Goal: Use online tool/utility: Utilize a website feature to perform a specific function

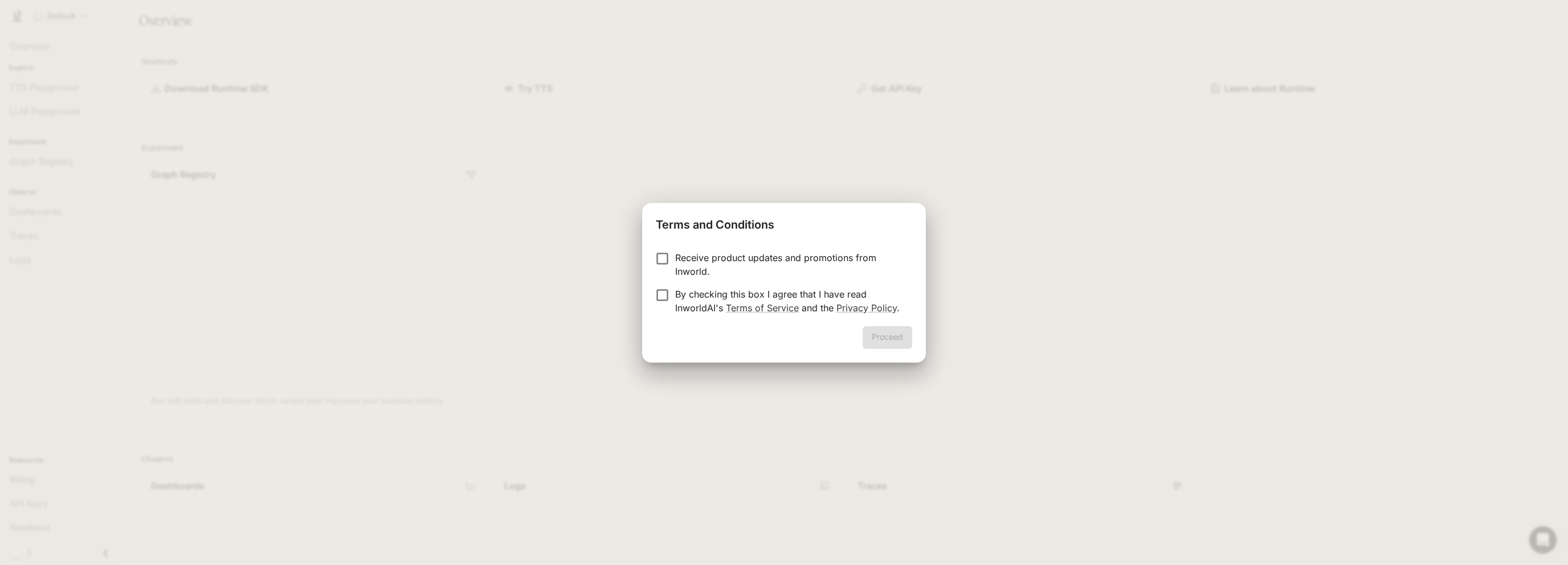
click at [696, 296] on p "By checking this box I agree that I have read InworldAI's Terms of Service and …" at bounding box center [789, 301] width 228 height 27
click at [909, 336] on button "Proceed" at bounding box center [887, 337] width 49 height 23
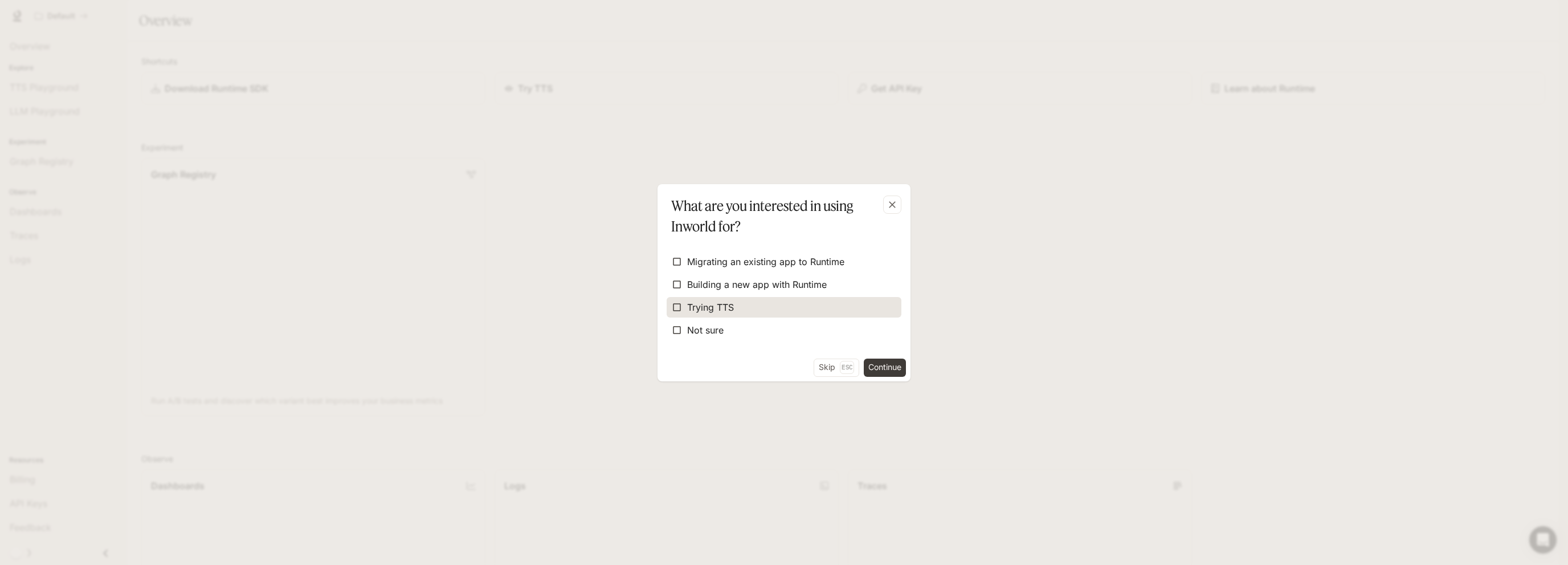
click at [760, 308] on label "Trying TTS" at bounding box center [784, 308] width 234 height 21
click at [873, 364] on button "Continue" at bounding box center [885, 367] width 42 height 18
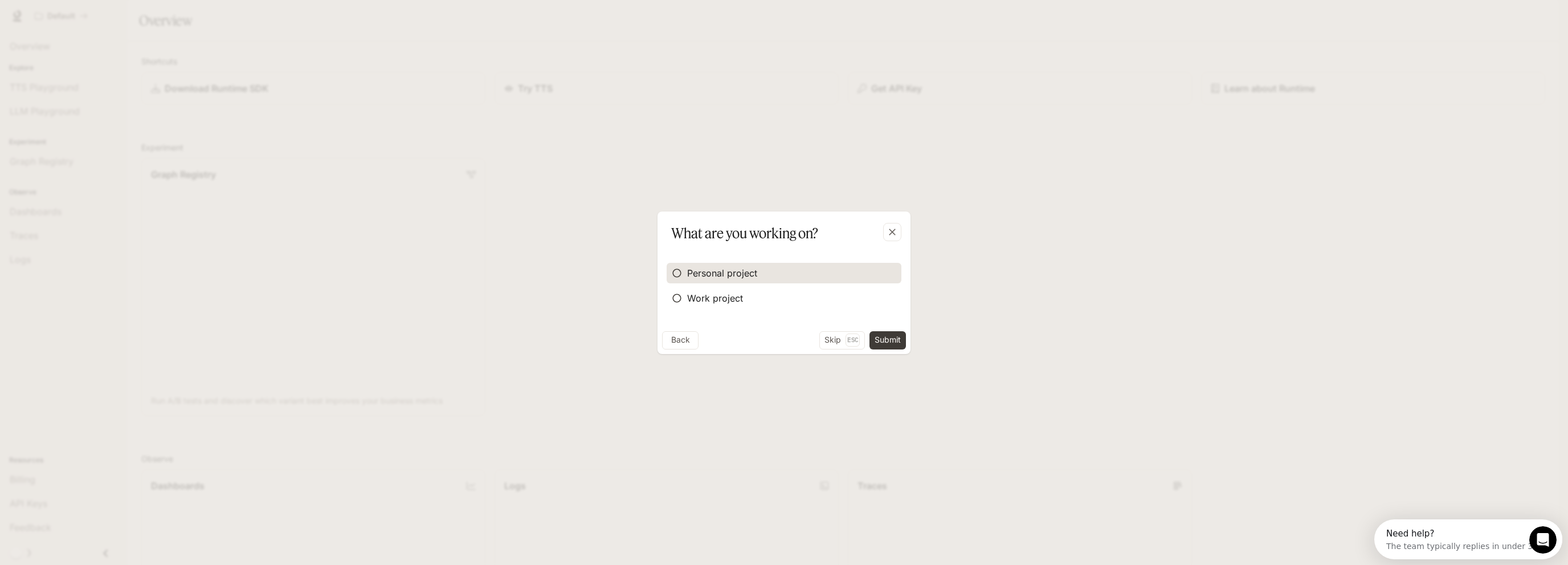
click at [736, 276] on span "Personal project" at bounding box center [722, 273] width 70 height 14
click at [889, 336] on button "Submit" at bounding box center [887, 340] width 36 height 18
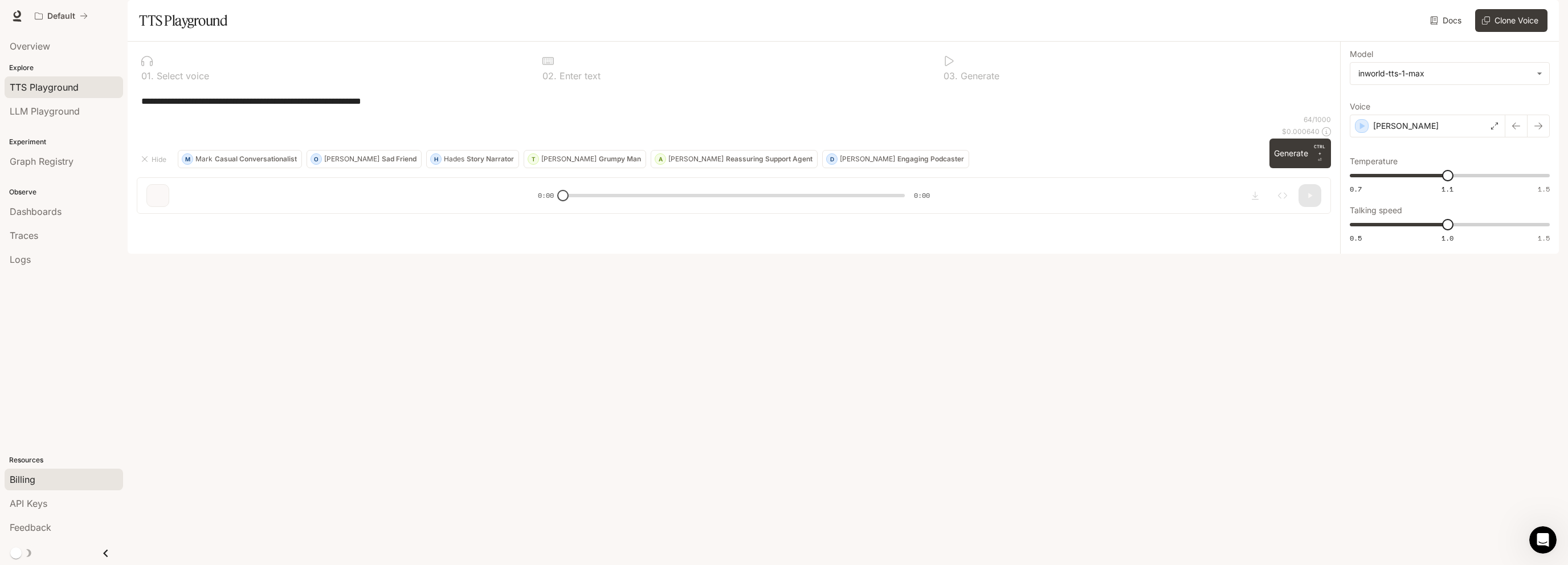
click at [27, 472] on link "Billing" at bounding box center [63, 479] width 119 height 21
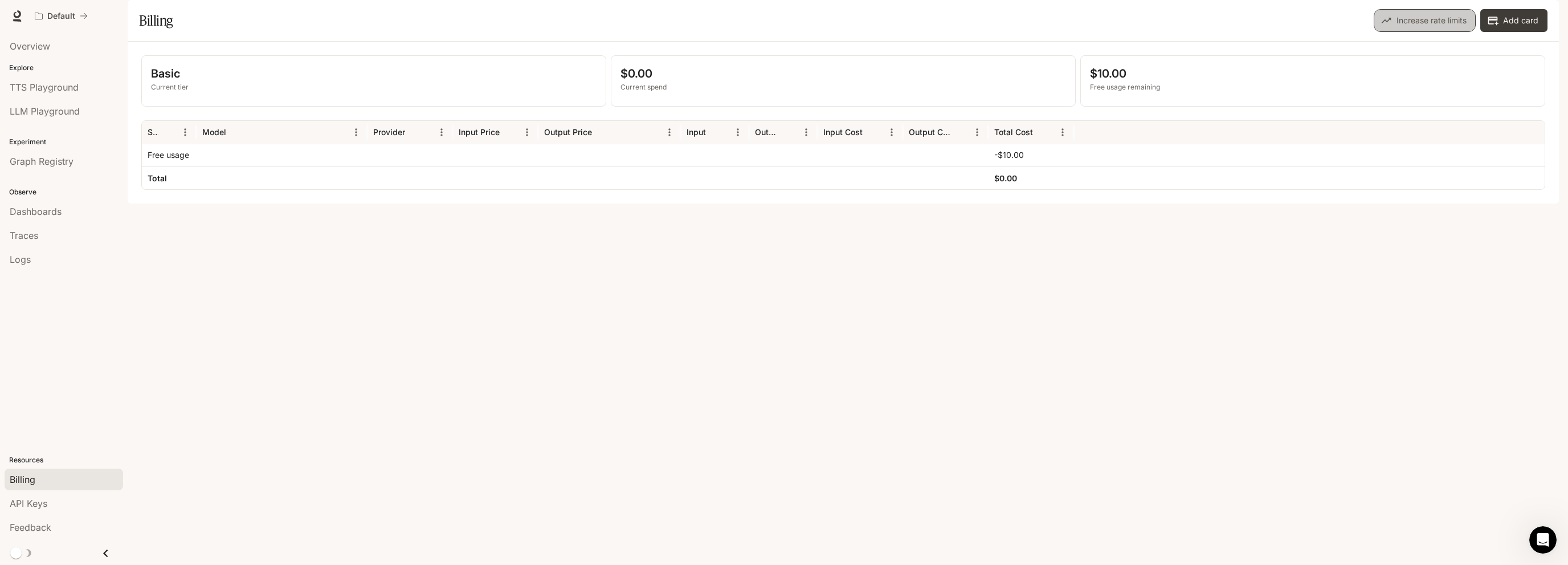
click at [1433, 32] on button "Increase rate limits" at bounding box center [1424, 20] width 102 height 23
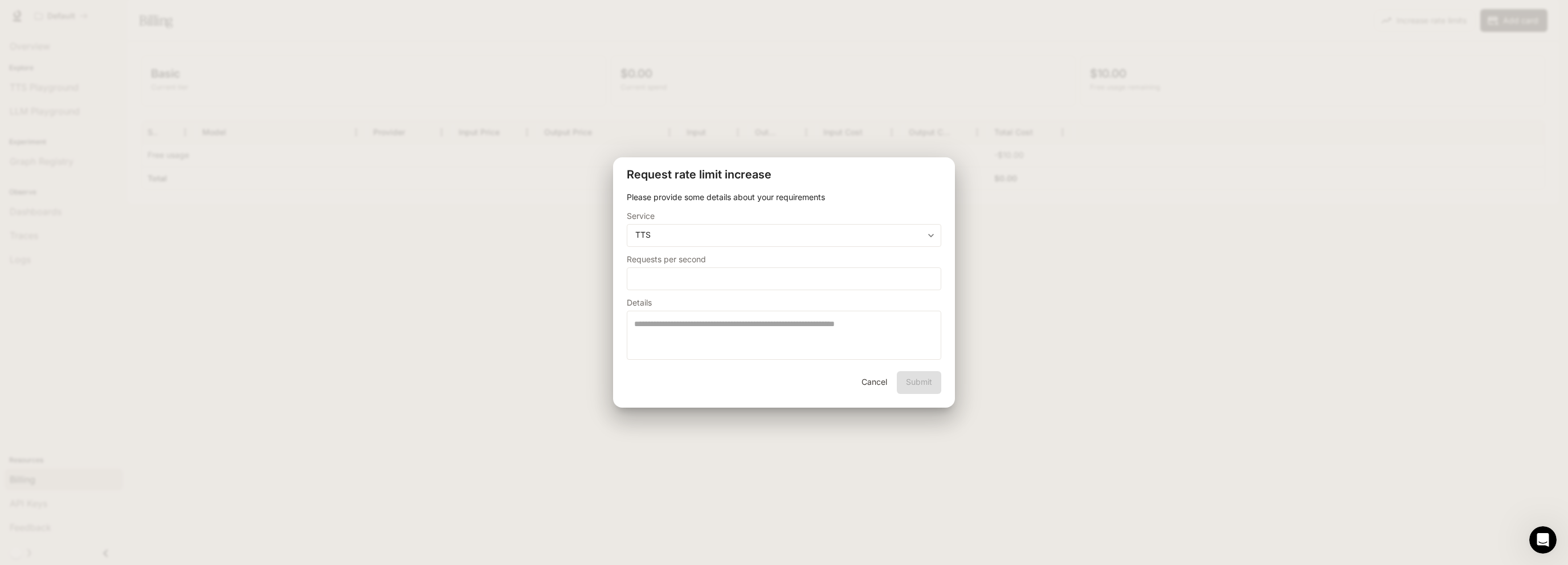
click at [870, 385] on button "Cancel" at bounding box center [874, 382] width 36 height 23
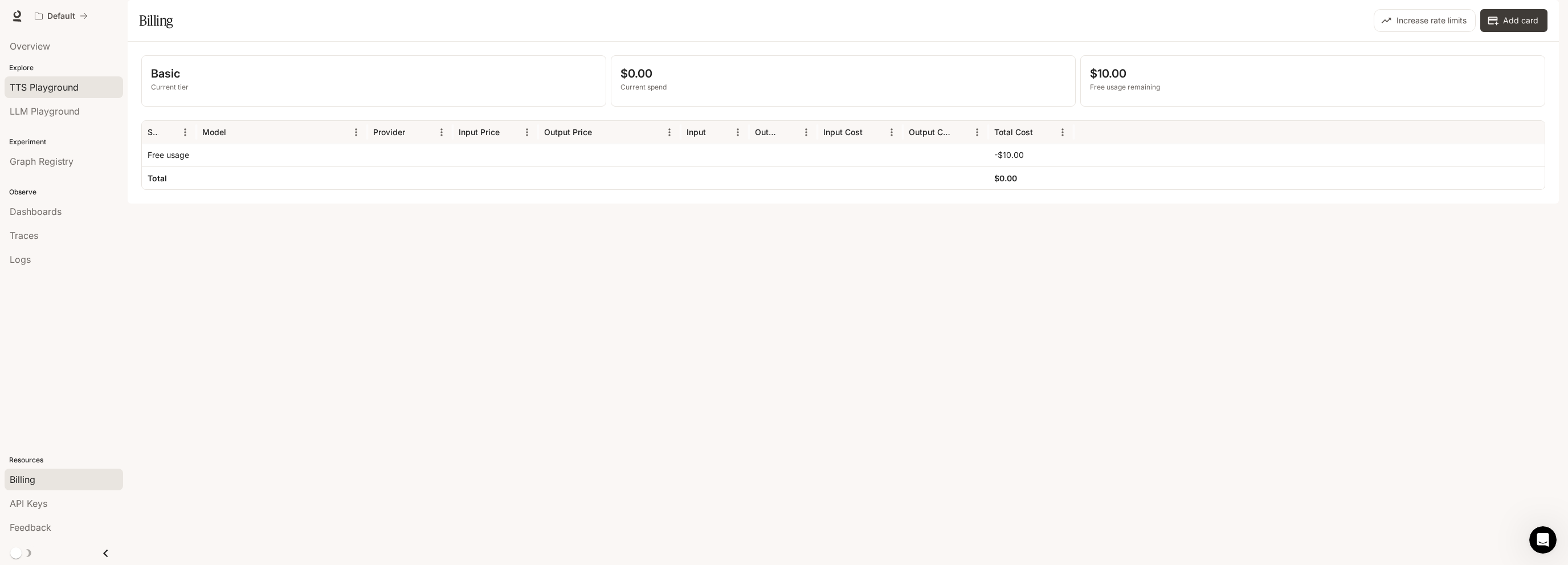
click at [28, 89] on span "TTS Playground" at bounding box center [44, 87] width 69 height 14
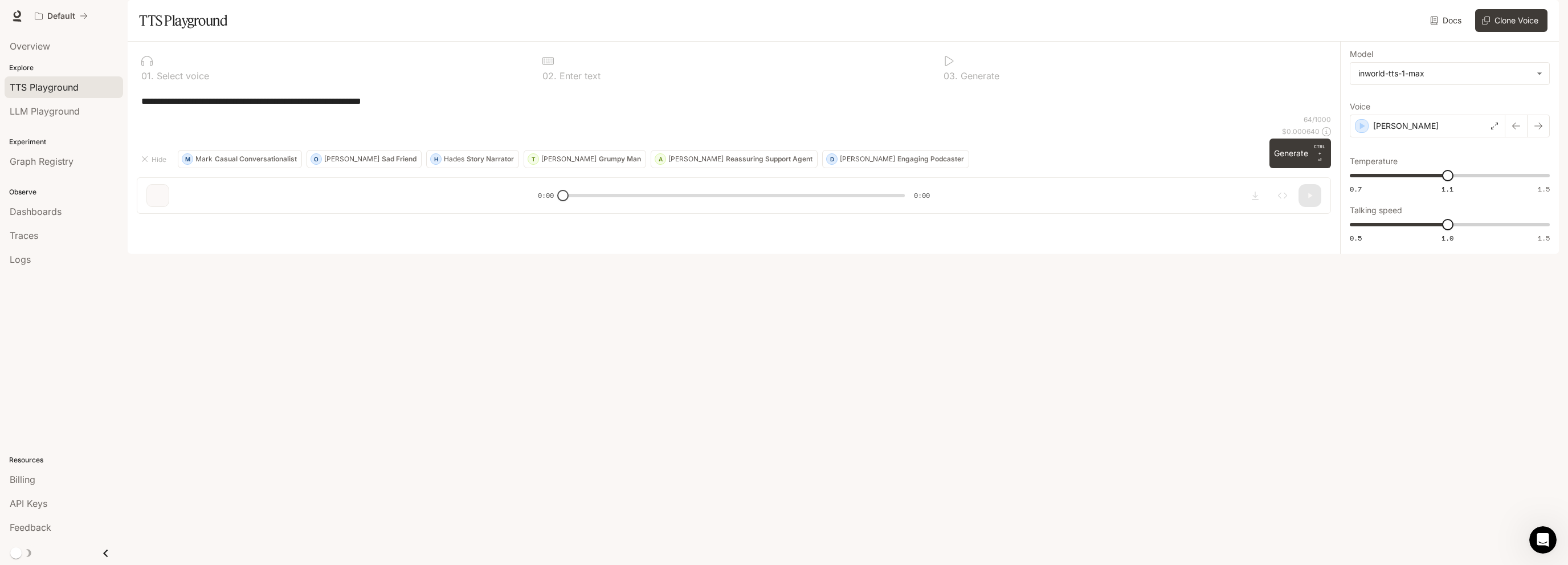
click at [625, 80] on div "0 2 . Enter text" at bounding box center [734, 76] width 383 height 9
click at [616, 80] on div "0 2 . Enter text" at bounding box center [734, 76] width 383 height 9
click at [567, 80] on p "Enter text" at bounding box center [579, 76] width 44 height 9
click at [1332, 223] on div "**********" at bounding box center [734, 132] width 1213 height 181
click at [1330, 136] on icon at bounding box center [1326, 131] width 9 height 9
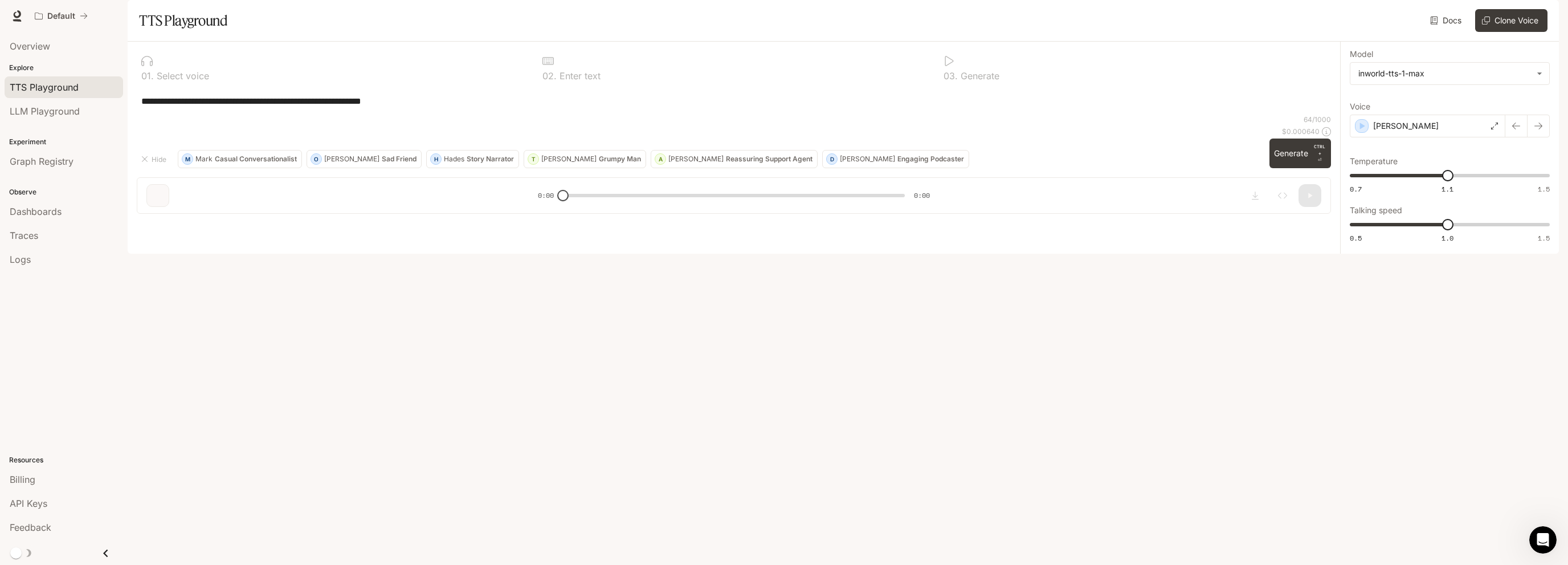
click at [587, 66] on div at bounding box center [734, 60] width 383 height 11
click at [0, 562] on div "main menu drawer" at bounding box center [63, 553] width 128 height 24
